Goal: Answer question/provide support

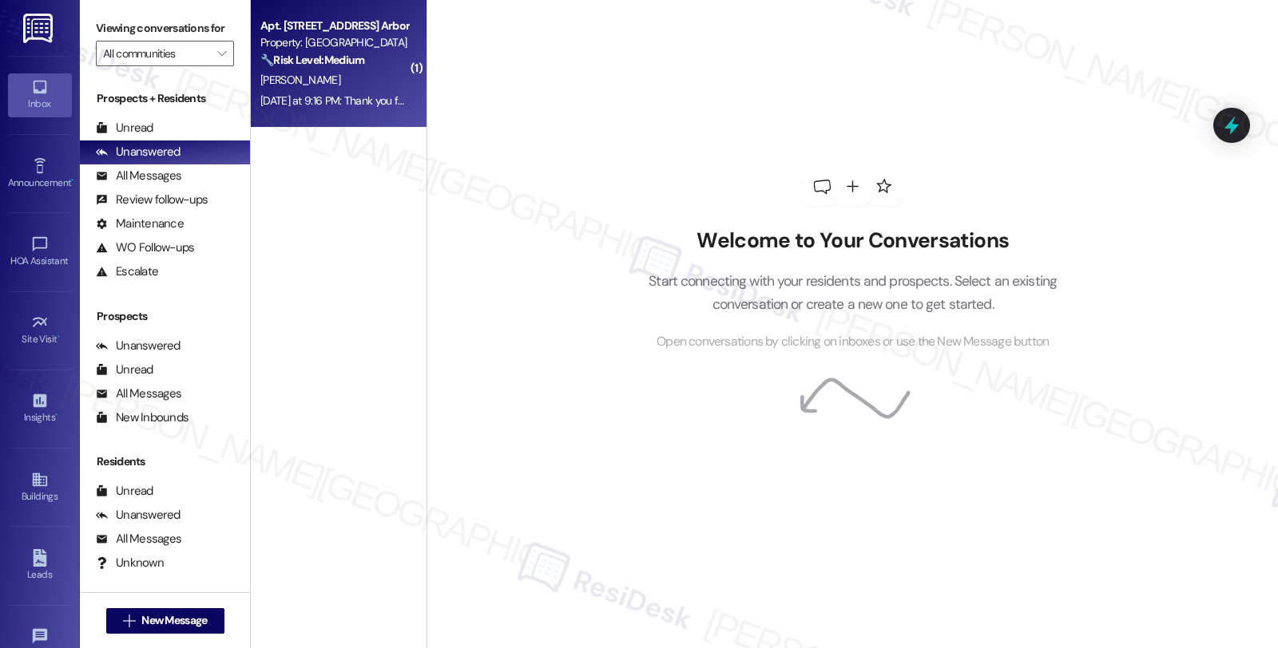
click at [315, 53] on strong "🔧 Risk Level: Medium" at bounding box center [312, 60] width 104 height 14
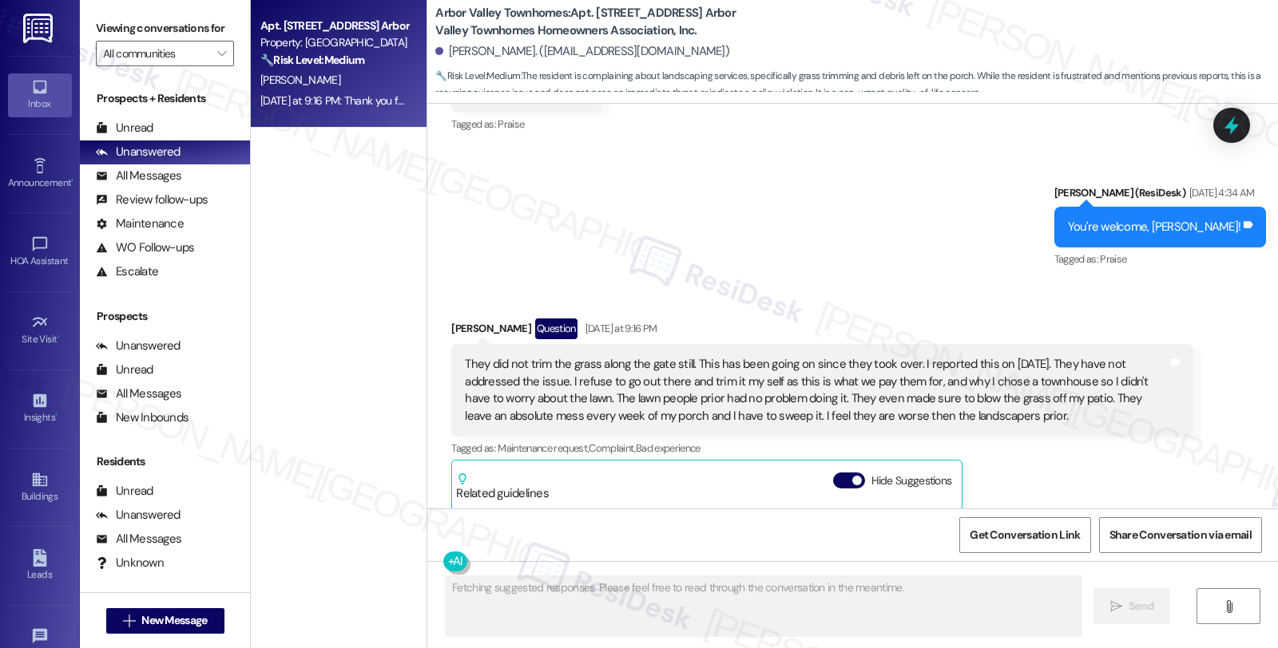
scroll to position [6998, 0]
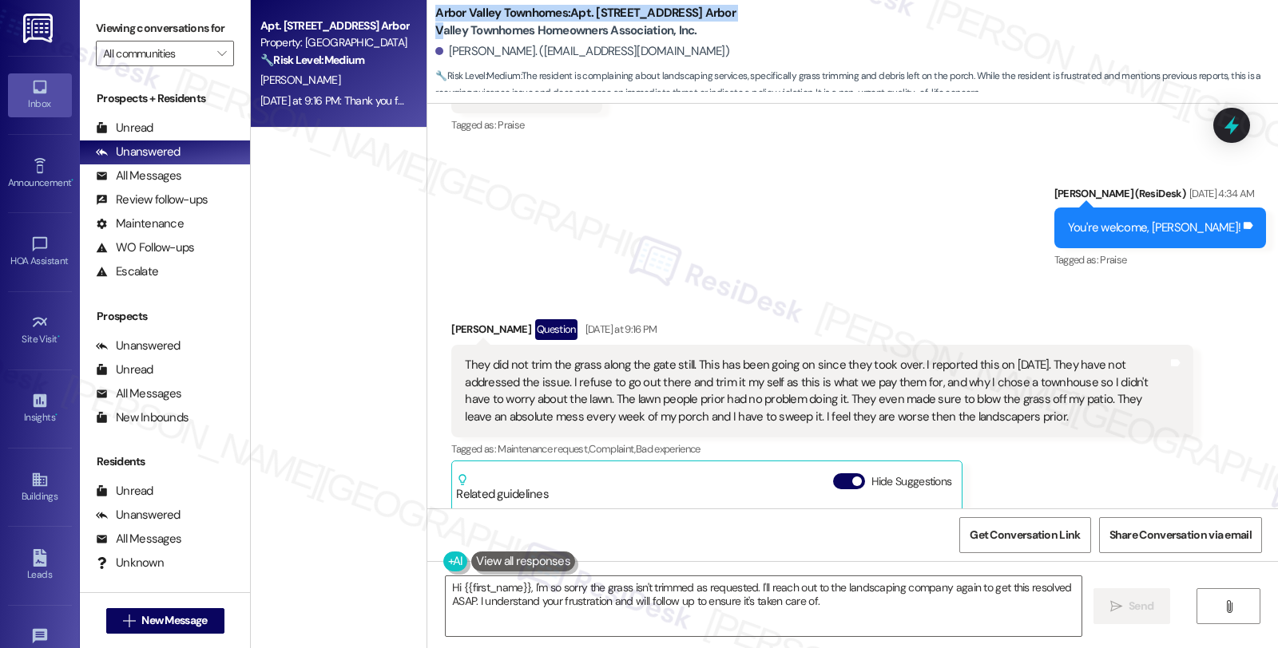
drag, startPoint x: 426, startPoint y: 11, endPoint x: 759, endPoint y: 14, distance: 333.0
click at [759, 14] on div "Arbor Valley Townhomes: Apt. [STREET_ADDRESS] Arbor Valley Townhomes Homeowners…" at bounding box center [856, 48] width 843 height 88
copy b "Arbor Valley Townhomes: Apt. [STREET_ADDRESS]"
drag, startPoint x: 437, startPoint y: 260, endPoint x: 466, endPoint y: 261, distance: 29.6
click at [466, 307] on div "Received via SMS [PERSON_NAME] Question [DATE] at 9:16 PM They did not trim the…" at bounding box center [821, 543] width 765 height 472
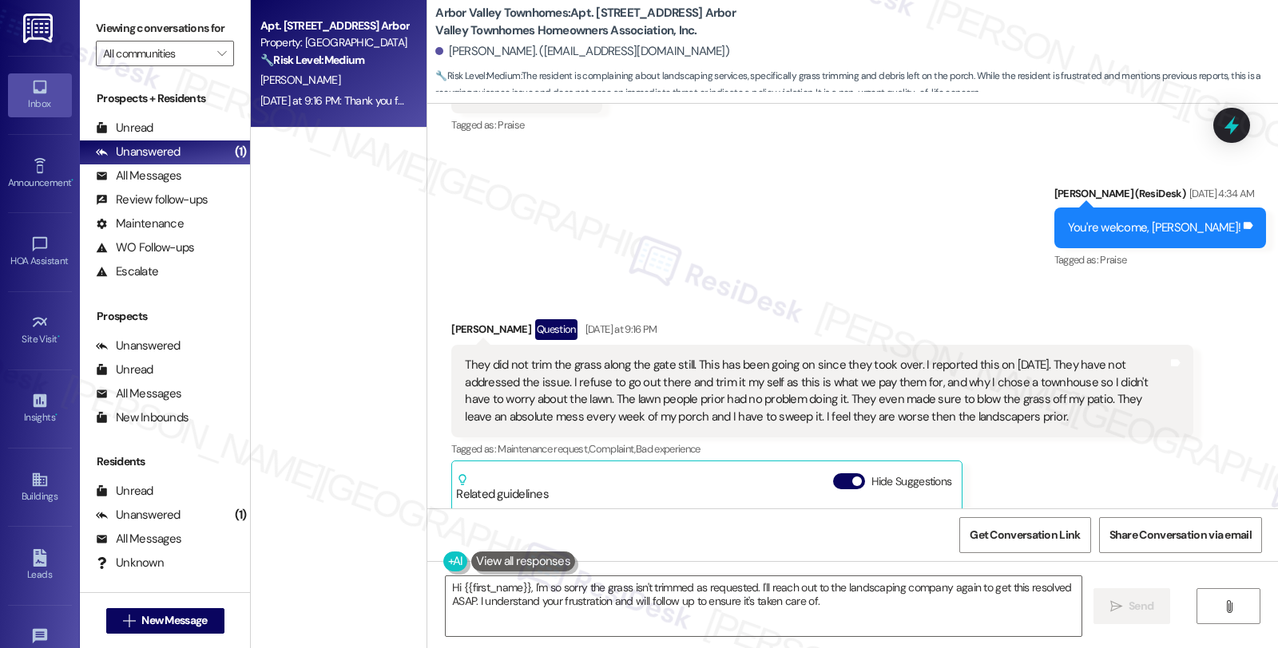
click at [697, 20] on b "Arbor Valley Townhomes: Apt. [STREET_ADDRESS] Arbor Valley Townhomes Homeowners…" at bounding box center [594, 22] width 319 height 34
copy b "5335"
drag, startPoint x: 439, startPoint y: 261, endPoint x: 499, endPoint y: 258, distance: 60.0
click at [499, 307] on div "Received via SMS [PERSON_NAME] Question [DATE] at 9:16 PM They did not trim the…" at bounding box center [821, 543] width 765 height 472
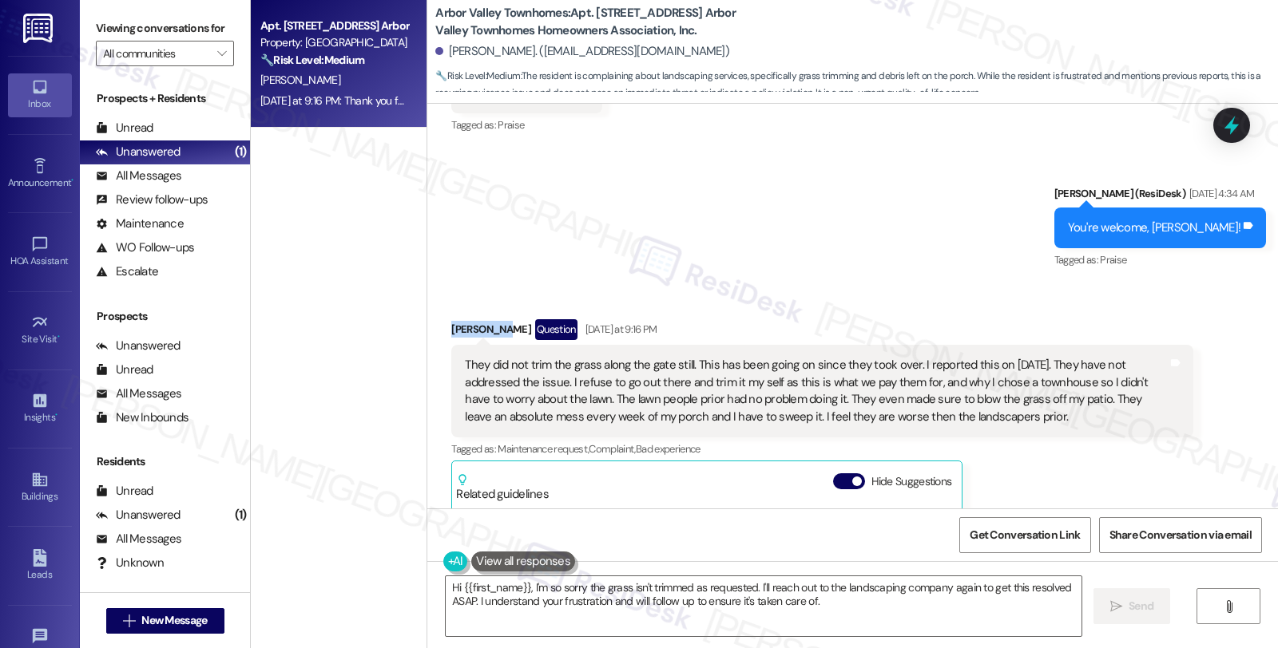
copy div "[PERSON_NAME]"
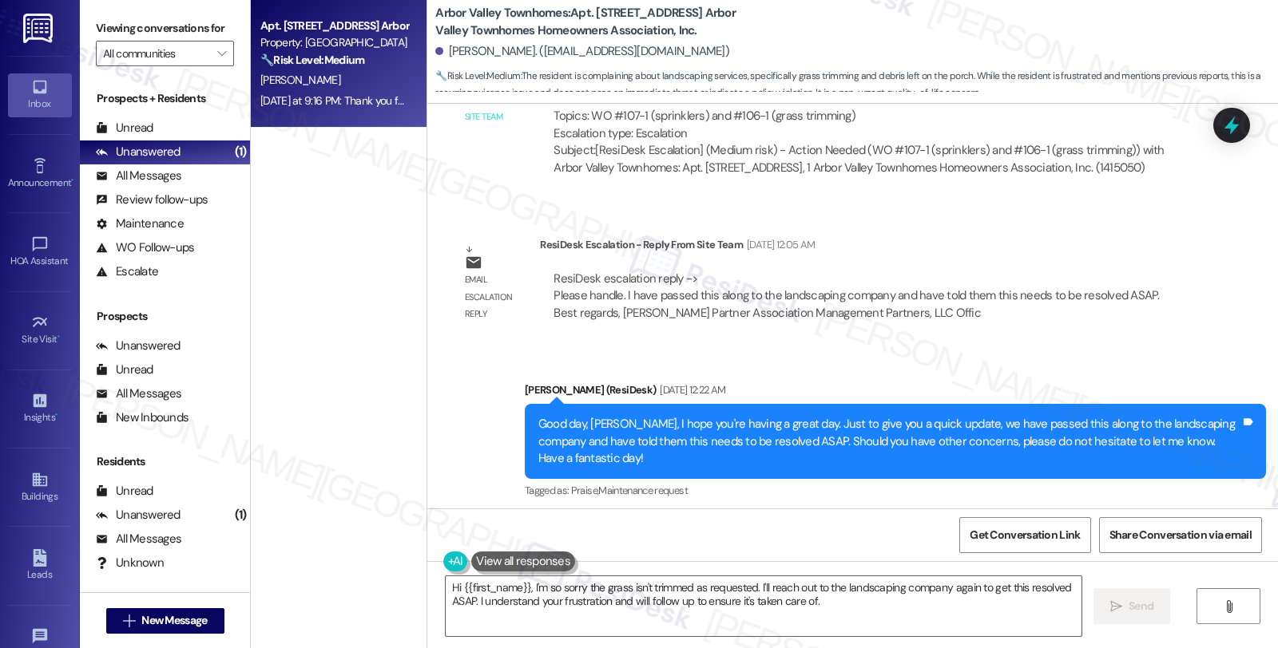
scroll to position [6732, 0]
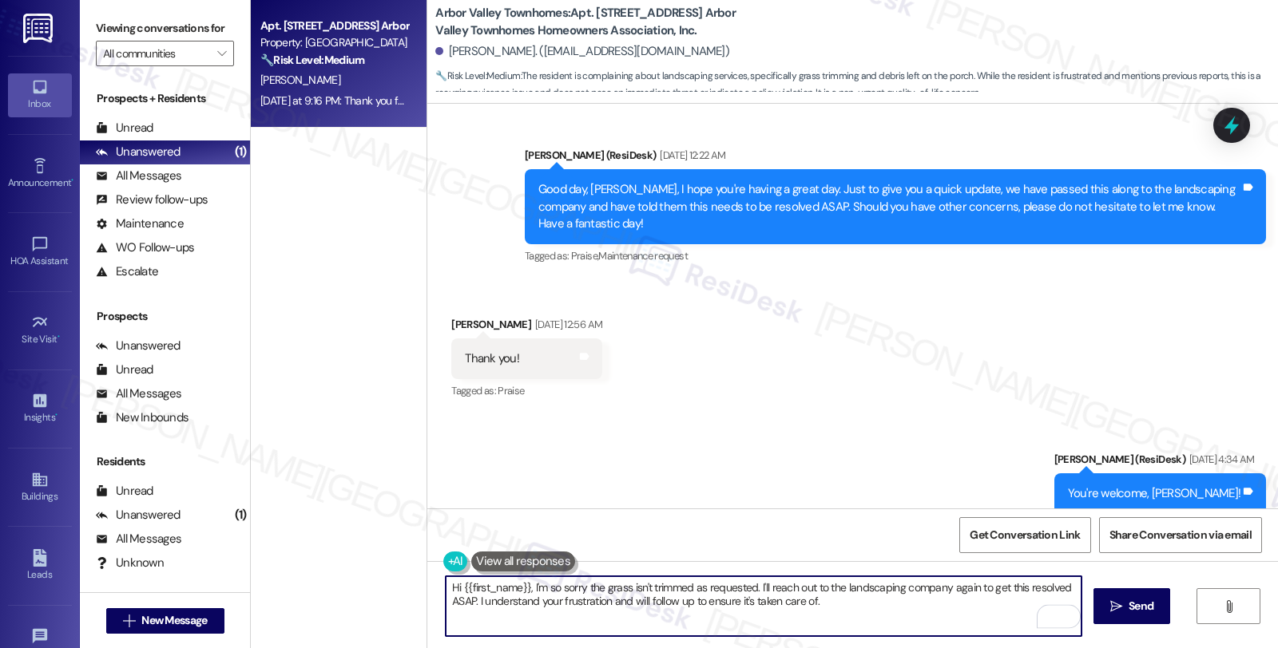
drag, startPoint x: 752, startPoint y: 581, endPoint x: 827, endPoint y: 605, distance: 77.8
click at [827, 605] on textarea "Hi {{first_name}}, I'm so sorry the grass isn't trimmed as requested. I'll reac…" at bounding box center [764, 607] width 636 height 60
click at [925, 589] on textarea "Hi {{first_name}}, I'm so sorry the grass isn't trimmed as requested. I see tha…" at bounding box center [764, 607] width 636 height 60
paste textarea "#106-1"
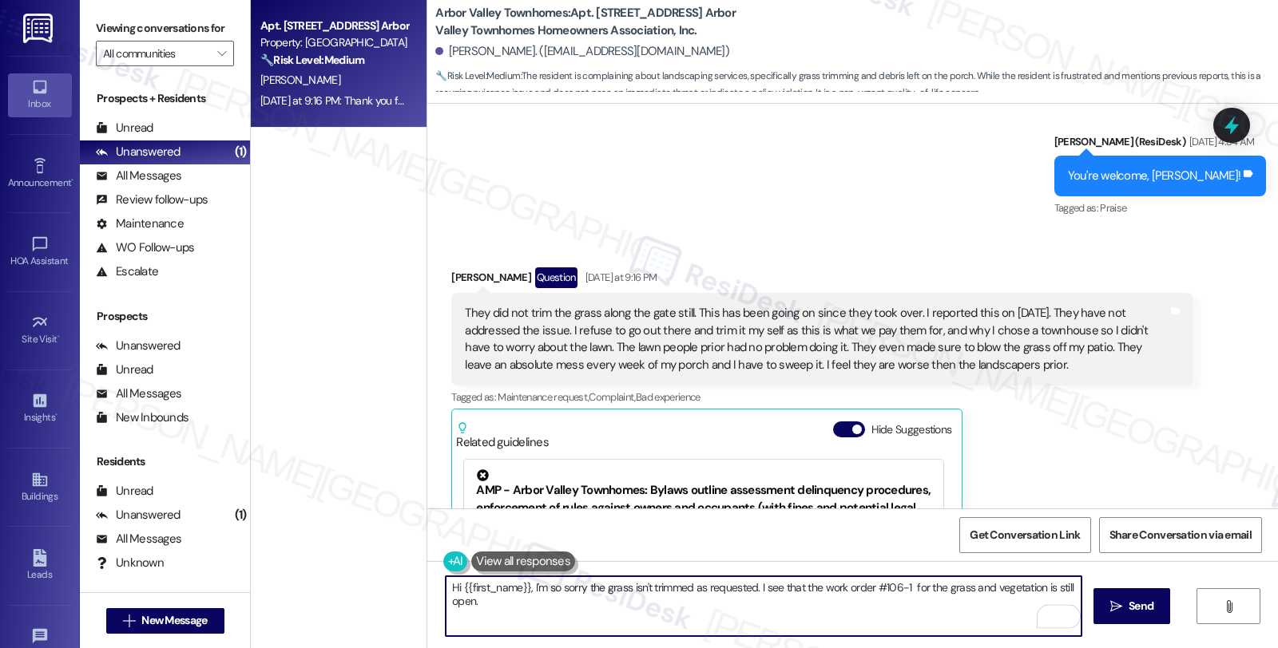
scroll to position [7087, 0]
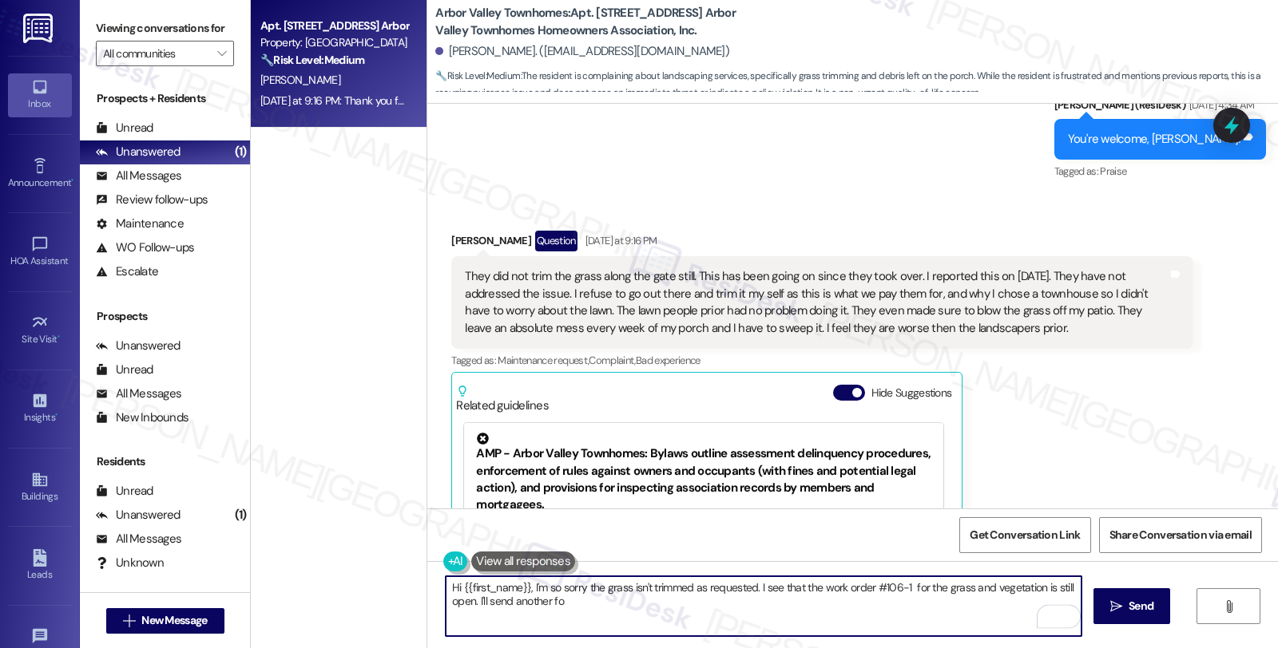
click at [482, 602] on textarea "Hi {{first_name}}, I'm so sorry the grass isn't trimmed as requested. I see tha…" at bounding box center [764, 607] width 636 height 60
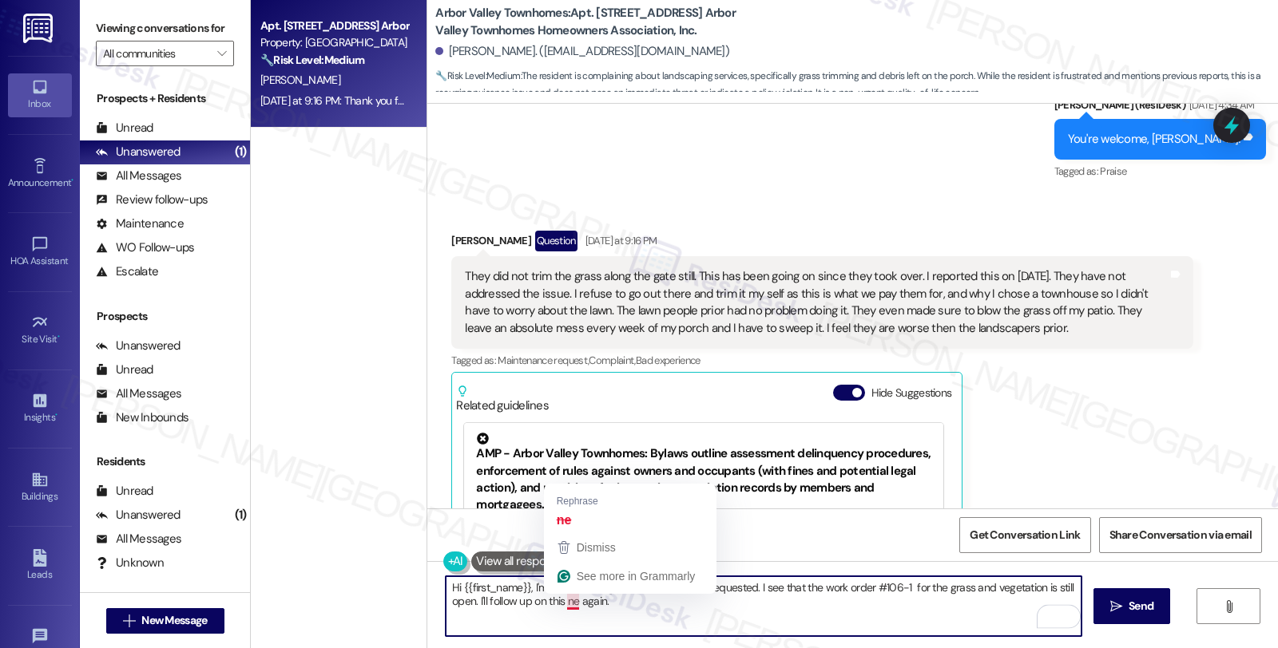
click at [557, 602] on textarea "Hi {{first_name}}, I'm so sorry the grass isn't trimmed as requested. I see tha…" at bounding box center [764, 607] width 636 height 60
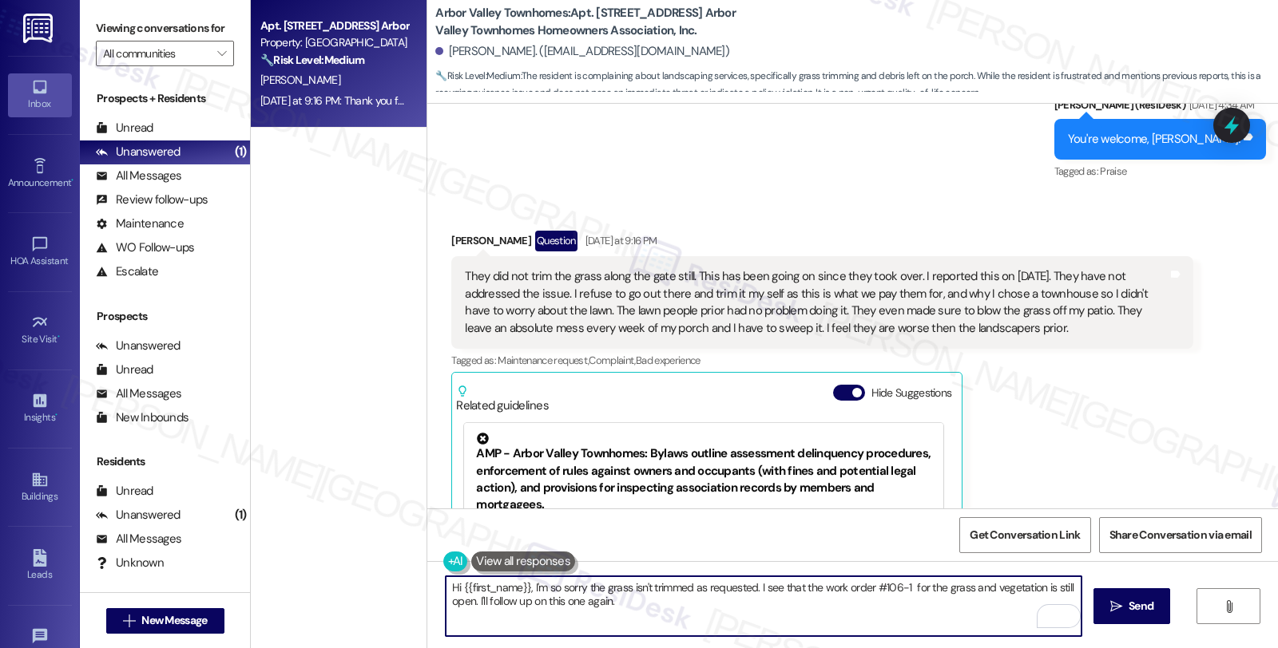
click at [624, 603] on textarea "Hi {{first_name}}, I'm so sorry the grass isn't trimmed as requested. I see tha…" at bounding box center [764, 607] width 636 height 60
click at [609, 596] on textarea "Hi {{first_name}}, I'm so sorry the grass isn't trimmed as requested. I see tha…" at bounding box center [764, 607] width 636 height 60
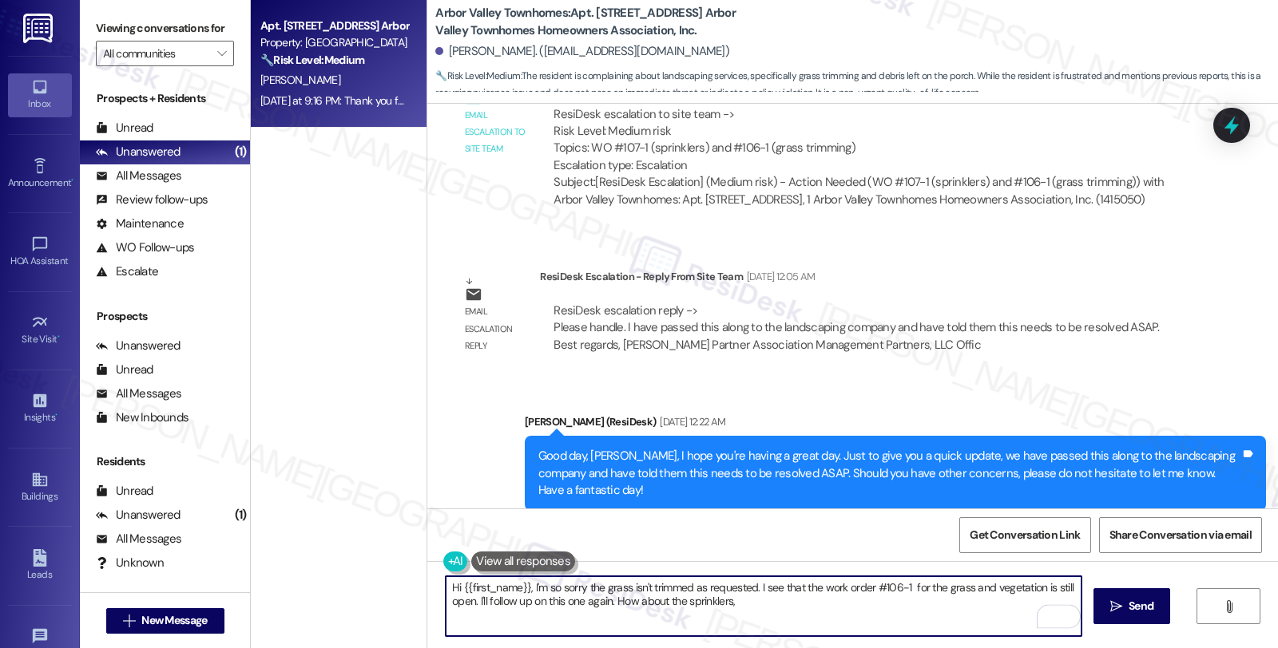
scroll to position [6111, 0]
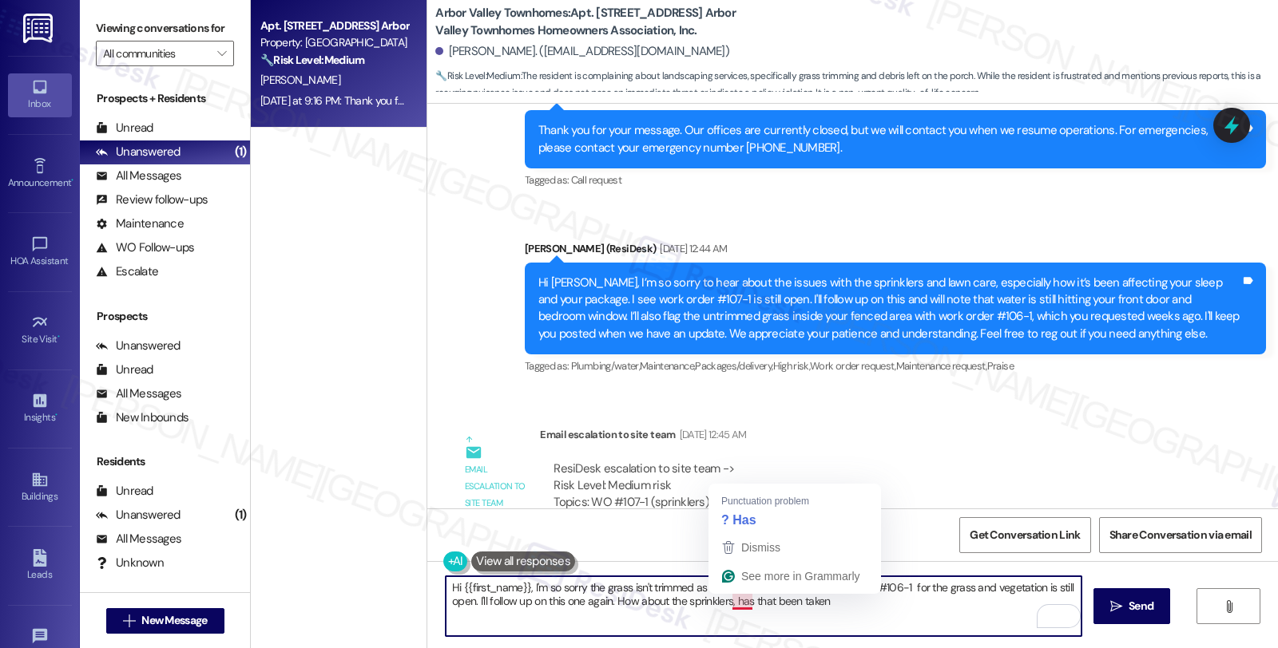
click at [730, 600] on textarea "Hi {{first_name}}, I'm so sorry the grass isn't trimmed as requested. I see tha…" at bounding box center [764, 607] width 636 height 60
click at [732, 601] on textarea "Hi {{first_name}}, I'm so sorry the grass isn't trimmed as requested. I see tha…" at bounding box center [764, 607] width 636 height 60
click at [994, 603] on textarea "Hi {{first_name}}, I'm so sorry the grass isn't trimmed as requested. I see tha…" at bounding box center [764, 607] width 636 height 60
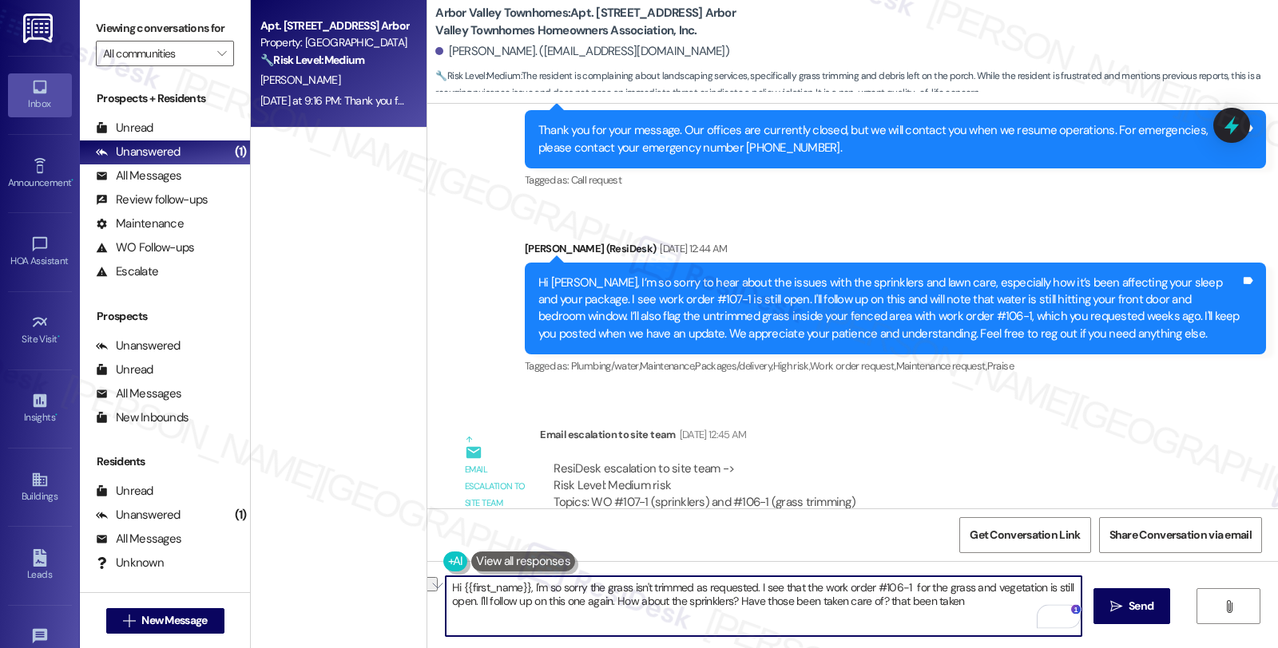
drag, startPoint x: 879, startPoint y: 600, endPoint x: 1008, endPoint y: 603, distance: 128.6
click at [1008, 603] on textarea "Hi {{first_name}}, I'm so sorry the grass isn't trimmed as requested. I see tha…" at bounding box center [764, 607] width 636 height 60
type textarea "Hi {{first_name}}, I'm so sorry the grass isn't trimmed as requested. I see tha…"
click at [1116, 595] on button " Send" at bounding box center [1131, 607] width 77 height 36
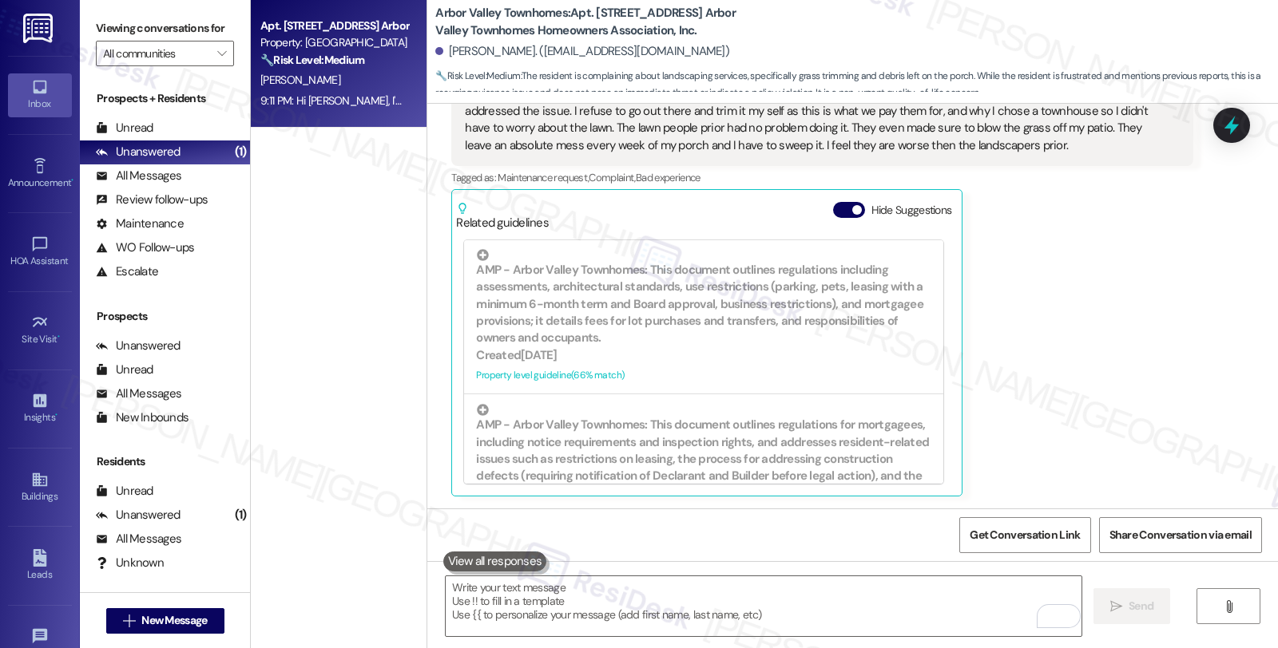
scroll to position [7480, 0]
